Goal: Communication & Community: Ask a question

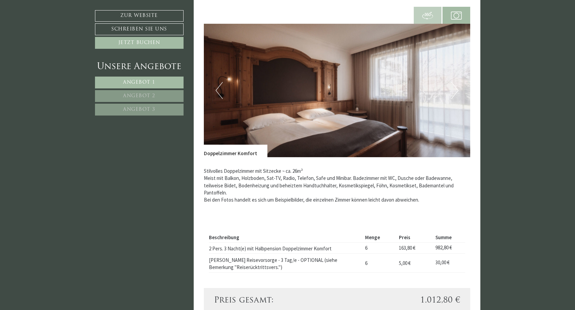
scroll to position [742, 0]
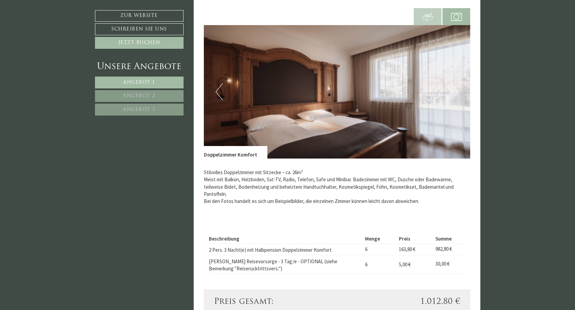
click at [456, 85] on button "Next" at bounding box center [455, 91] width 7 height 17
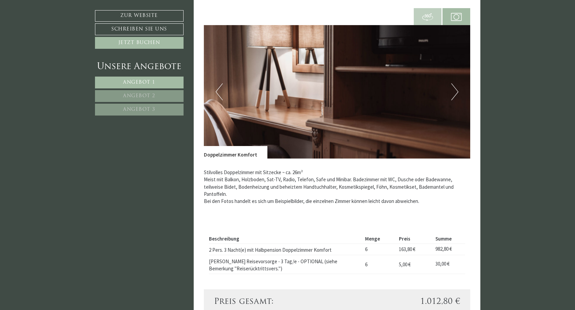
click at [456, 85] on button "Next" at bounding box center [455, 91] width 7 height 17
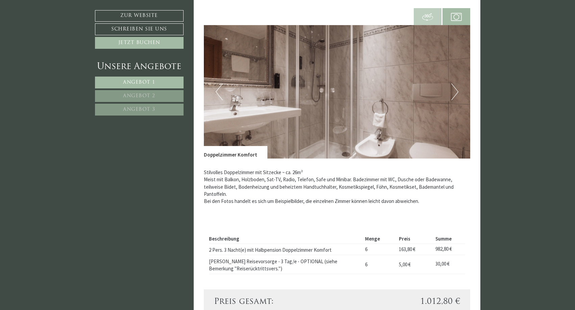
click at [456, 85] on button "Next" at bounding box center [455, 91] width 7 height 17
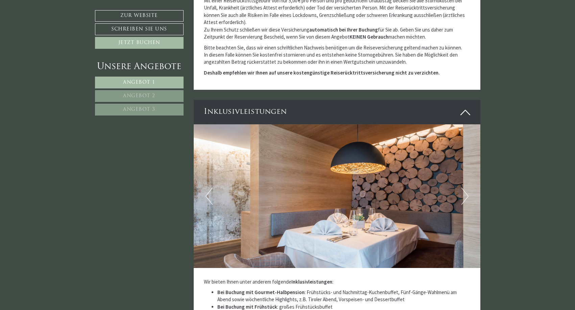
scroll to position [1641, 0]
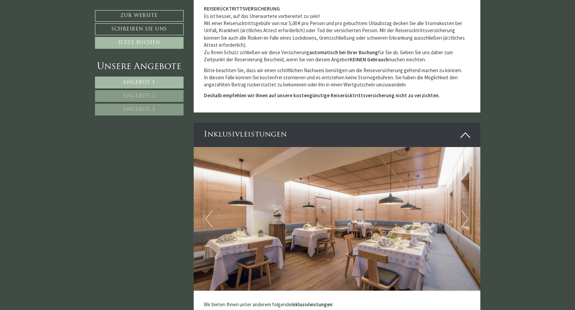
click at [152, 30] on link "Schreiben Sie uns" at bounding box center [139, 29] width 89 height 12
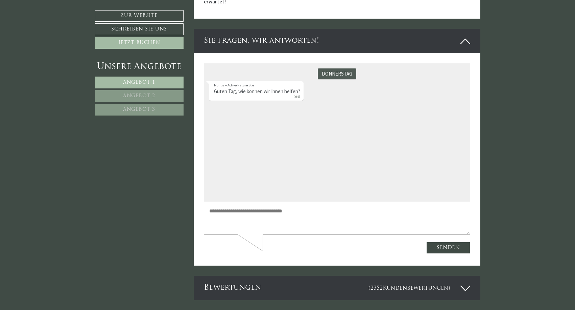
scroll to position [2279, 0]
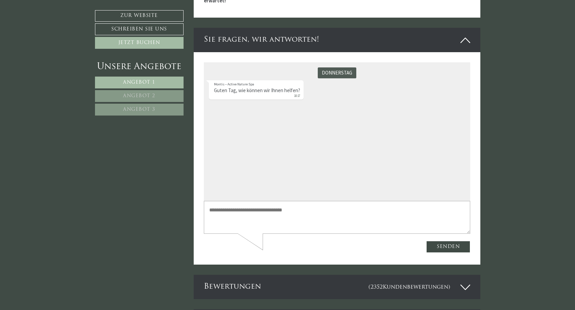
click at [240, 207] on textarea at bounding box center [337, 216] width 267 height 32
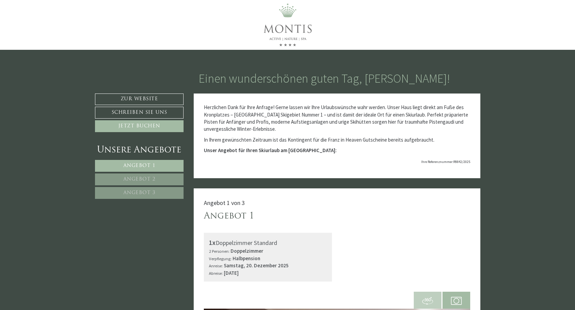
scroll to position [0, 0]
click at [278, 31] on img at bounding box center [288, 25] width 85 height 50
click at [291, 15] on img at bounding box center [288, 25] width 85 height 50
click at [288, 6] on img at bounding box center [288, 25] width 85 height 50
click at [289, 17] on img at bounding box center [288, 25] width 85 height 50
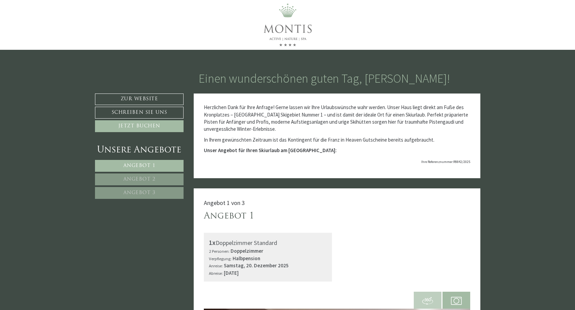
click at [159, 97] on link "Zur Website" at bounding box center [139, 99] width 89 height 12
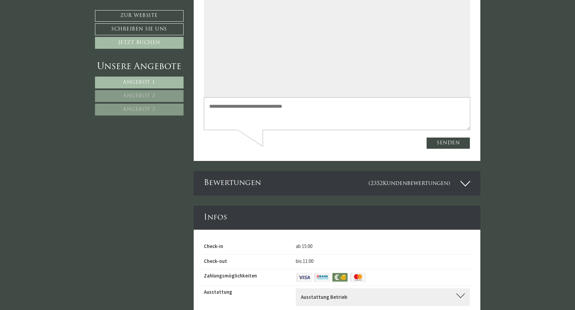
scroll to position [2401, 0]
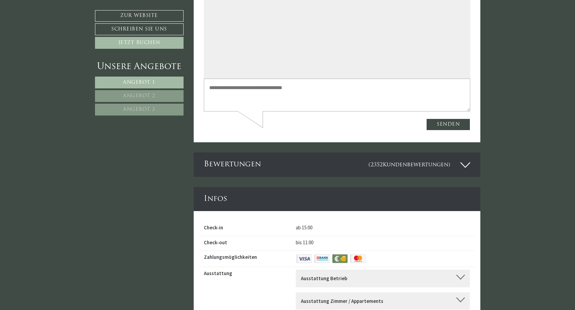
click at [258, 91] on textarea at bounding box center [337, 94] width 267 height 32
paste textarea "**********"
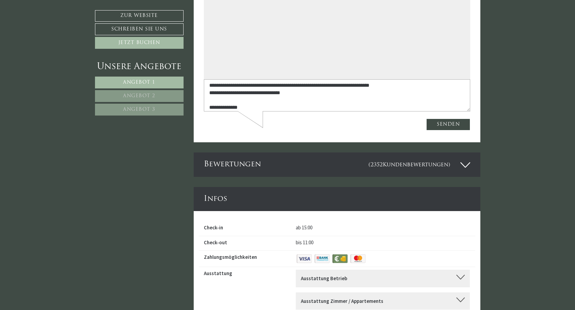
scroll to position [33, 0]
click at [241, 91] on textarea "**********" at bounding box center [337, 95] width 267 height 32
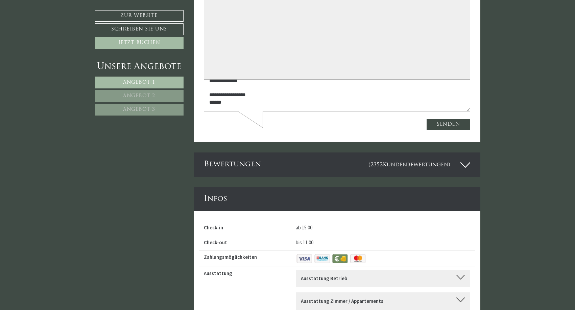
scroll to position [64, 0]
drag, startPoint x: 250, startPoint y: 82, endPoint x: 195, endPoint y: 82, distance: 54.8
click at [204, 82] on html "**********" at bounding box center [337, 35] width 267 height 190
type textarea "**********"
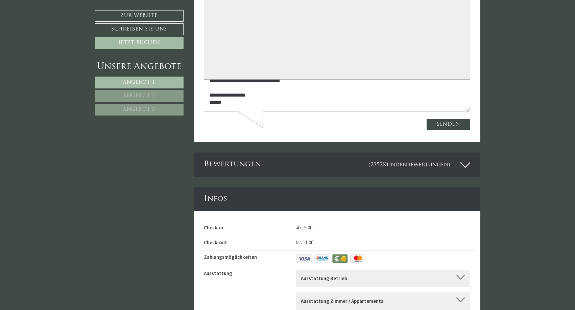
click at [453, 123] on button "Senden" at bounding box center [449, 124] width 44 height 12
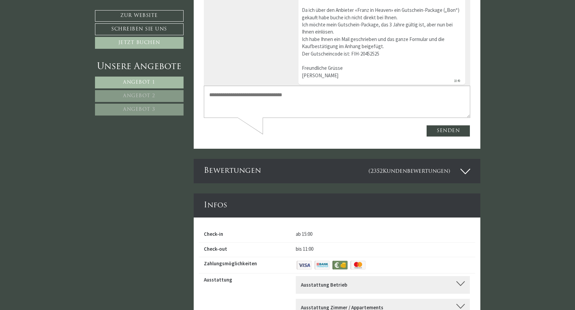
scroll to position [0, 0]
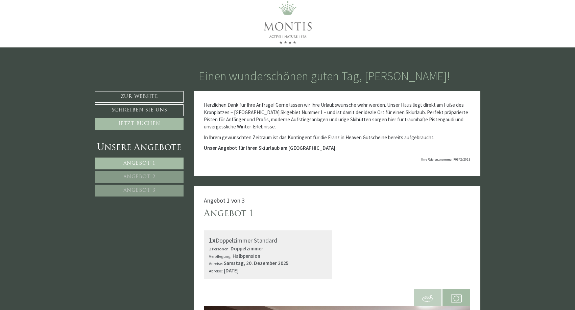
scroll to position [2, 0]
